Goal: Navigation & Orientation: Find specific page/section

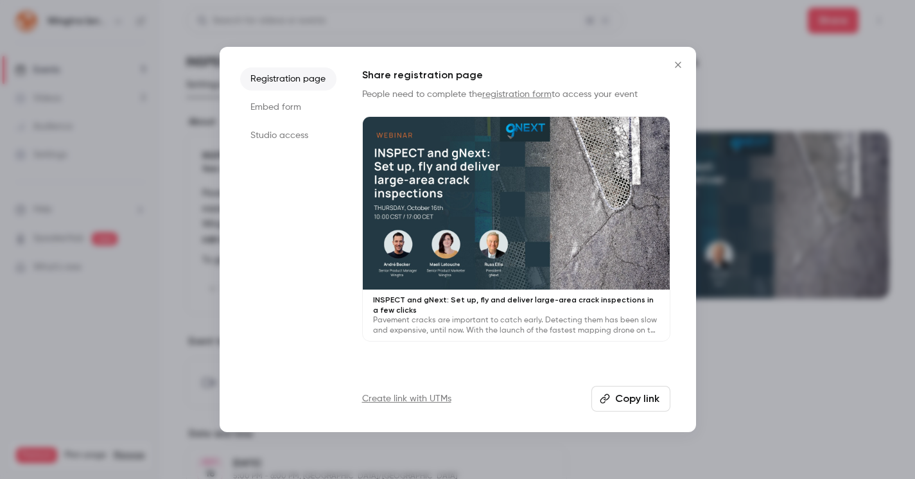
click at [408, 42] on div at bounding box center [457, 239] width 915 height 479
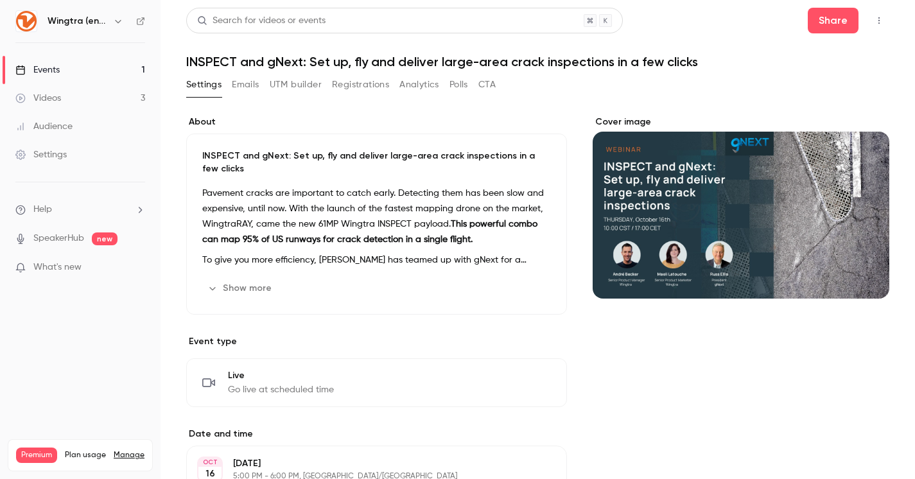
click at [109, 74] on link "Events 1" at bounding box center [80, 70] width 161 height 28
